Goal: Complete application form

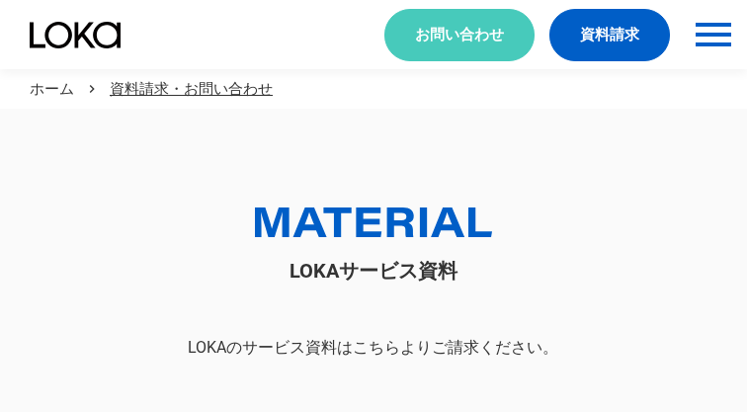
scroll to position [109, 0]
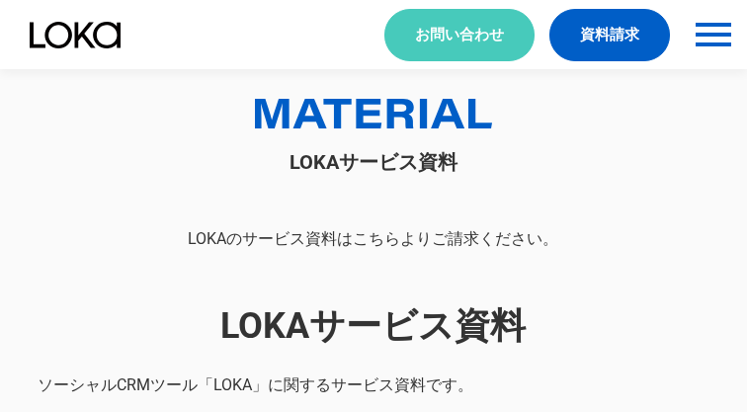
select select "その他"
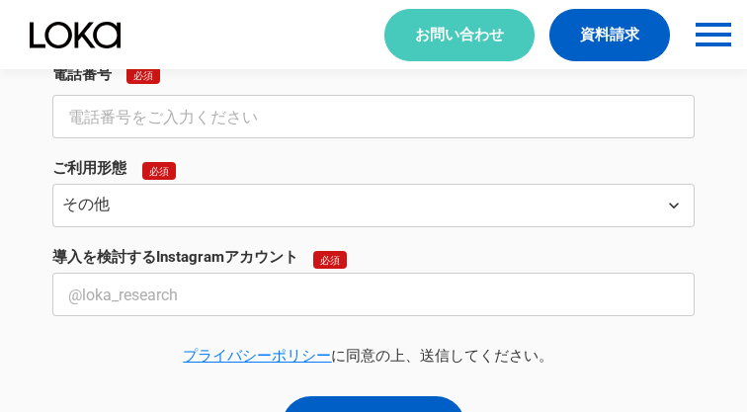
select select "その他"
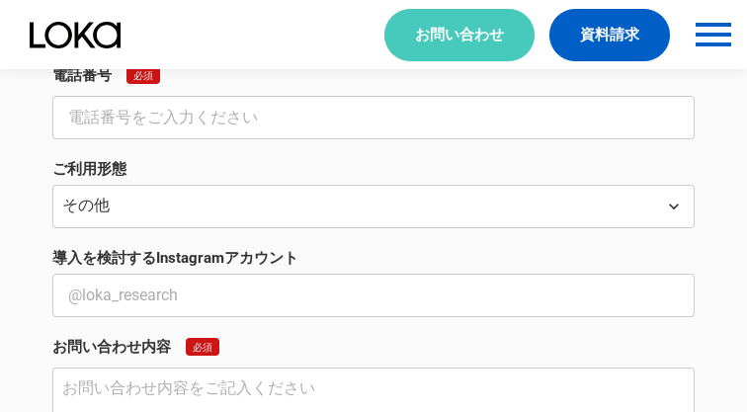
scroll to position [740, 0]
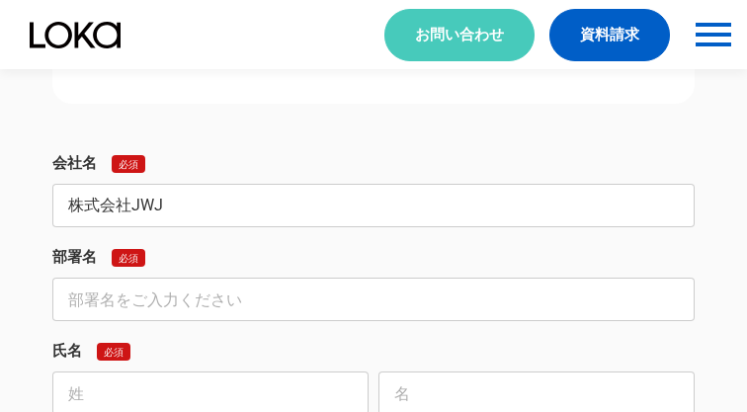
type input "株式会社JWJ"
type input "インバウンド対策事業部"
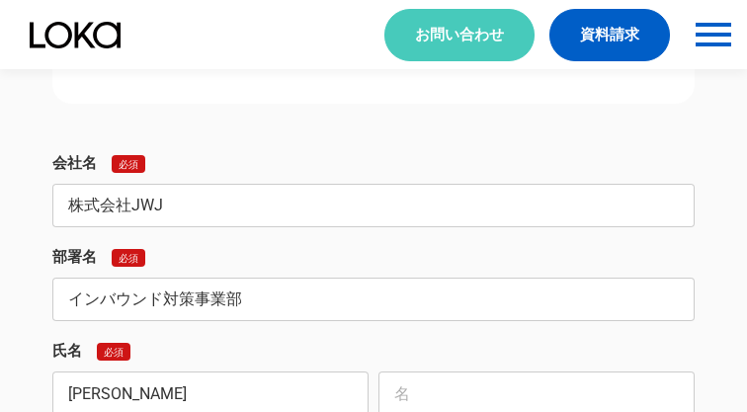
scroll to position [743, 0]
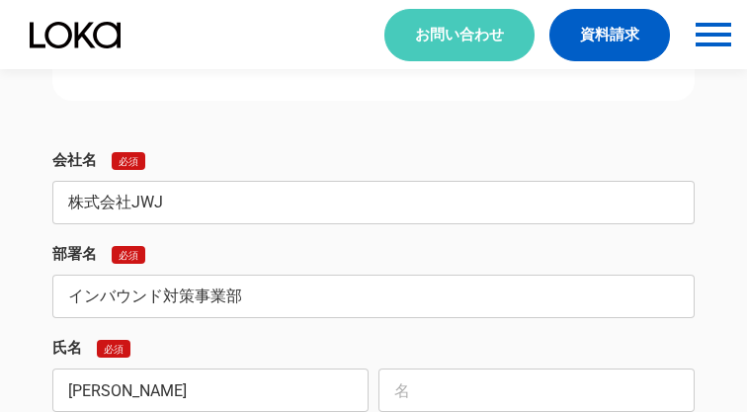
type input "[PERSON_NAME]"
type input "実紅"
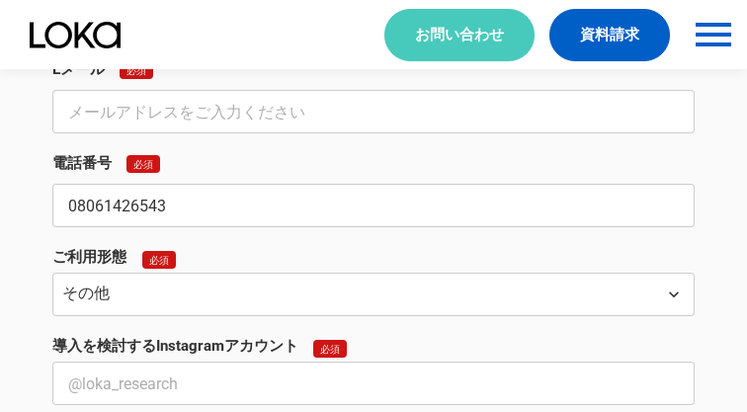
type input "08061426543"
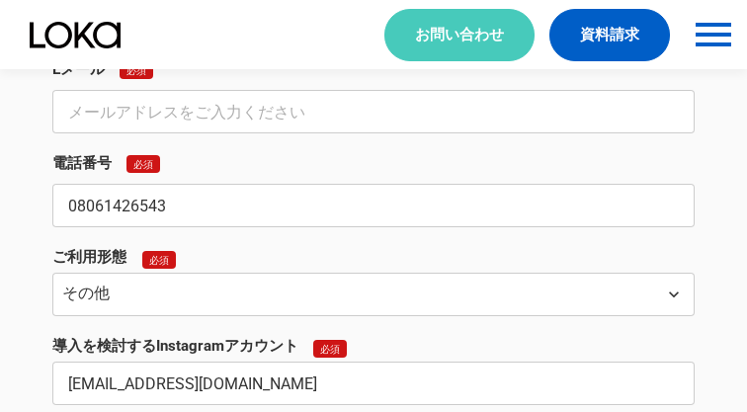
type input "[EMAIL_ADDRESS][DOMAIN_NAME]"
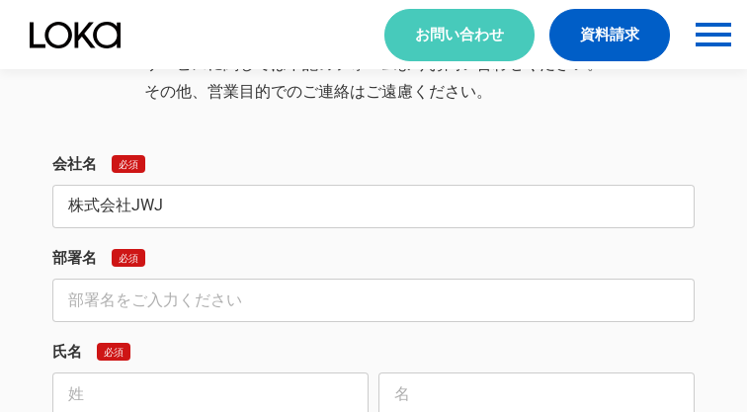
type input "株式会社JWJ"
type input "インバウンド対策事業部"
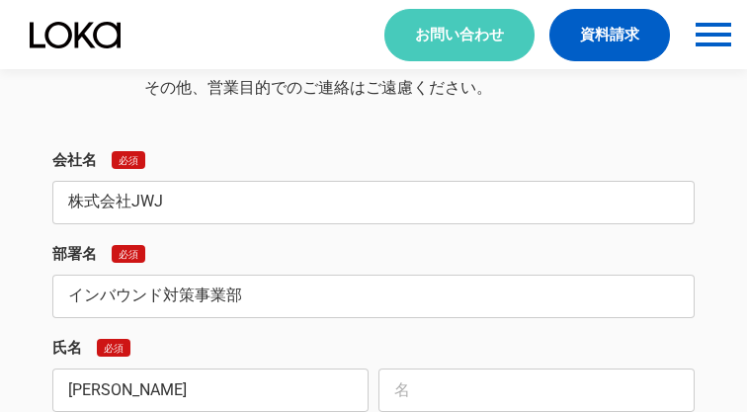
type input "[PERSON_NAME]"
type input "実紅"
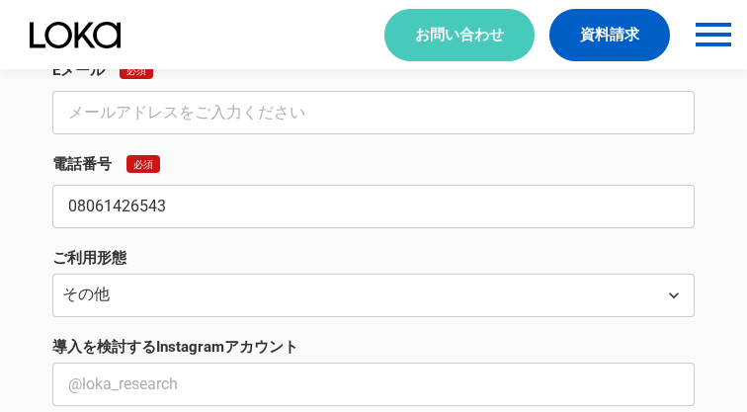
type input "08061426543"
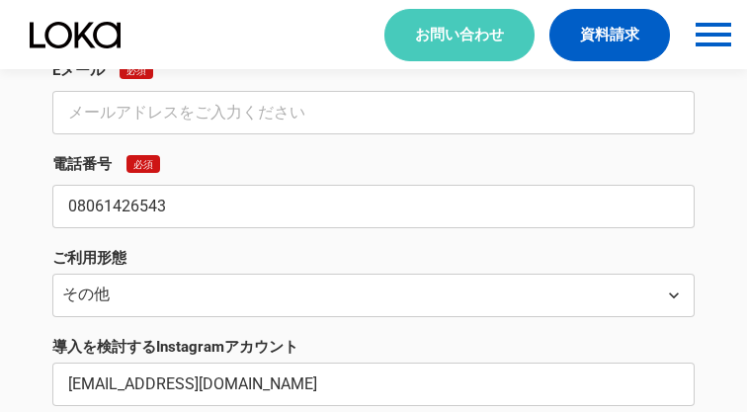
type input "[EMAIL_ADDRESS][DOMAIN_NAME]"
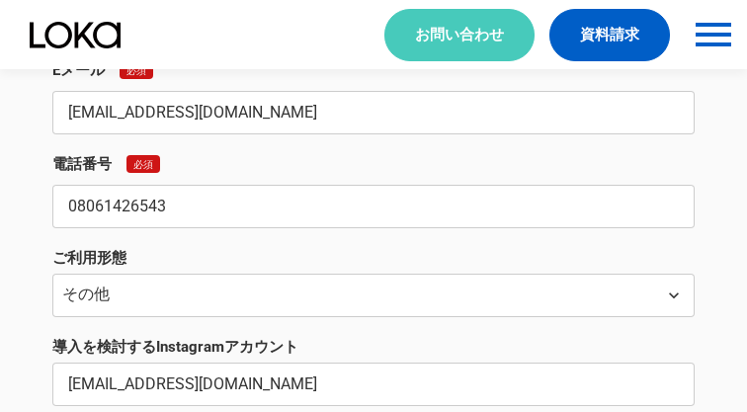
scroll to position [2492, 0]
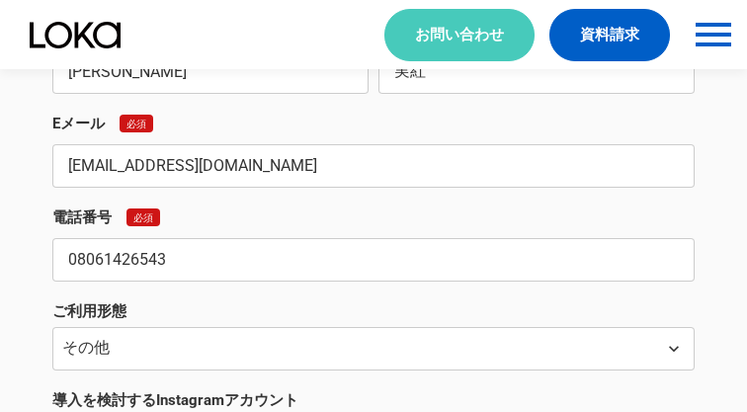
type input "[EMAIL_ADDRESS][DOMAIN_NAME]"
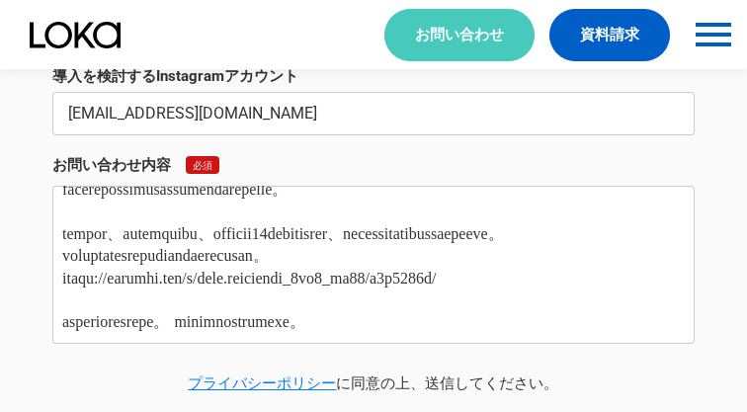
type textarea "lore・ipsumdo　sitam consecteturad。 elitSEDdoeiusmodt。 inc、utlaboreetdoloremagnaa…"
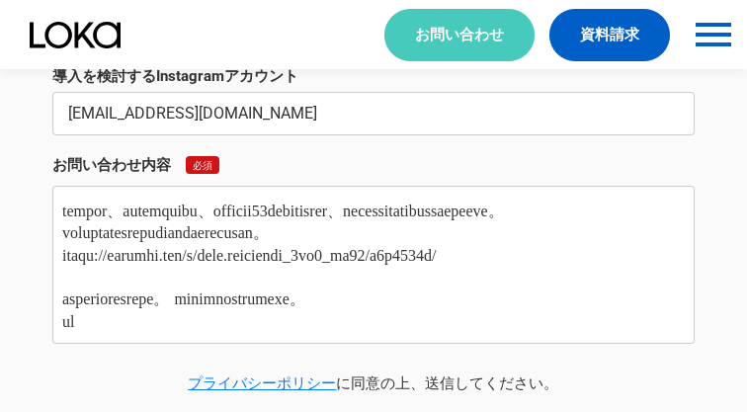
scroll to position [0, 0]
